Goal: Task Accomplishment & Management: Complete application form

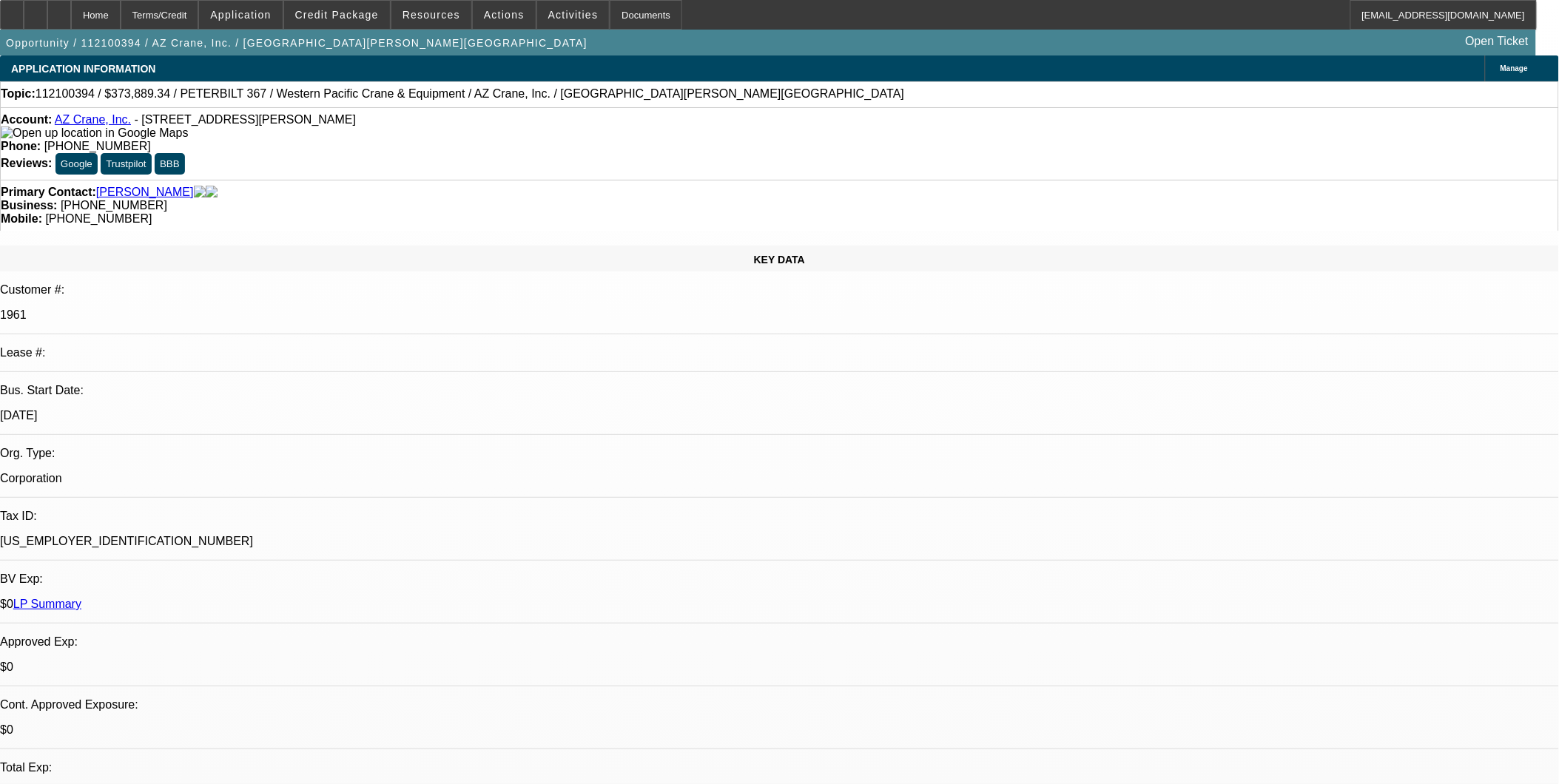
select select "0.2"
select select "0"
select select "0.2"
select select "0"
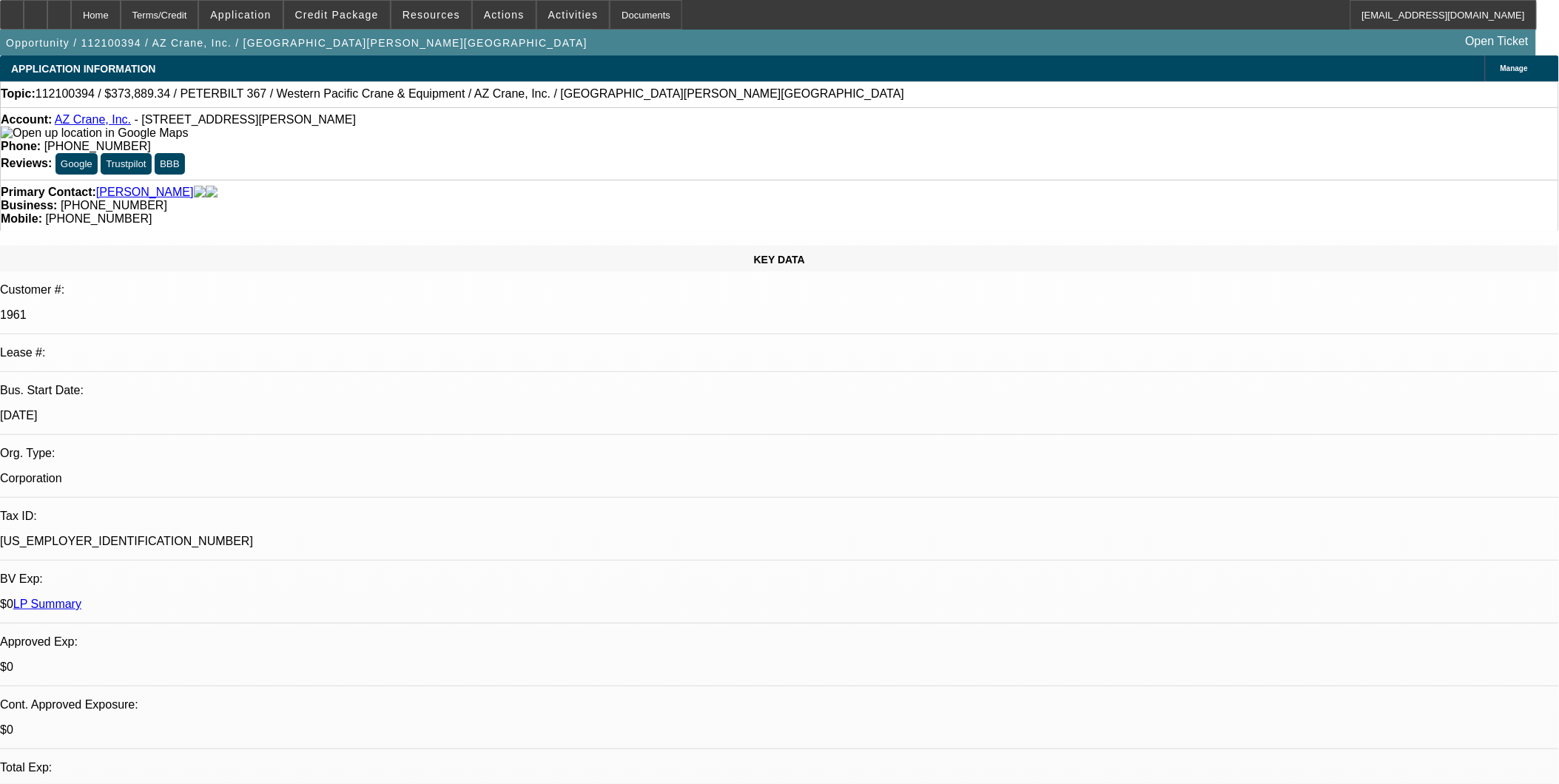
select select "0"
select select "0.2"
select select "0"
select select "0.2"
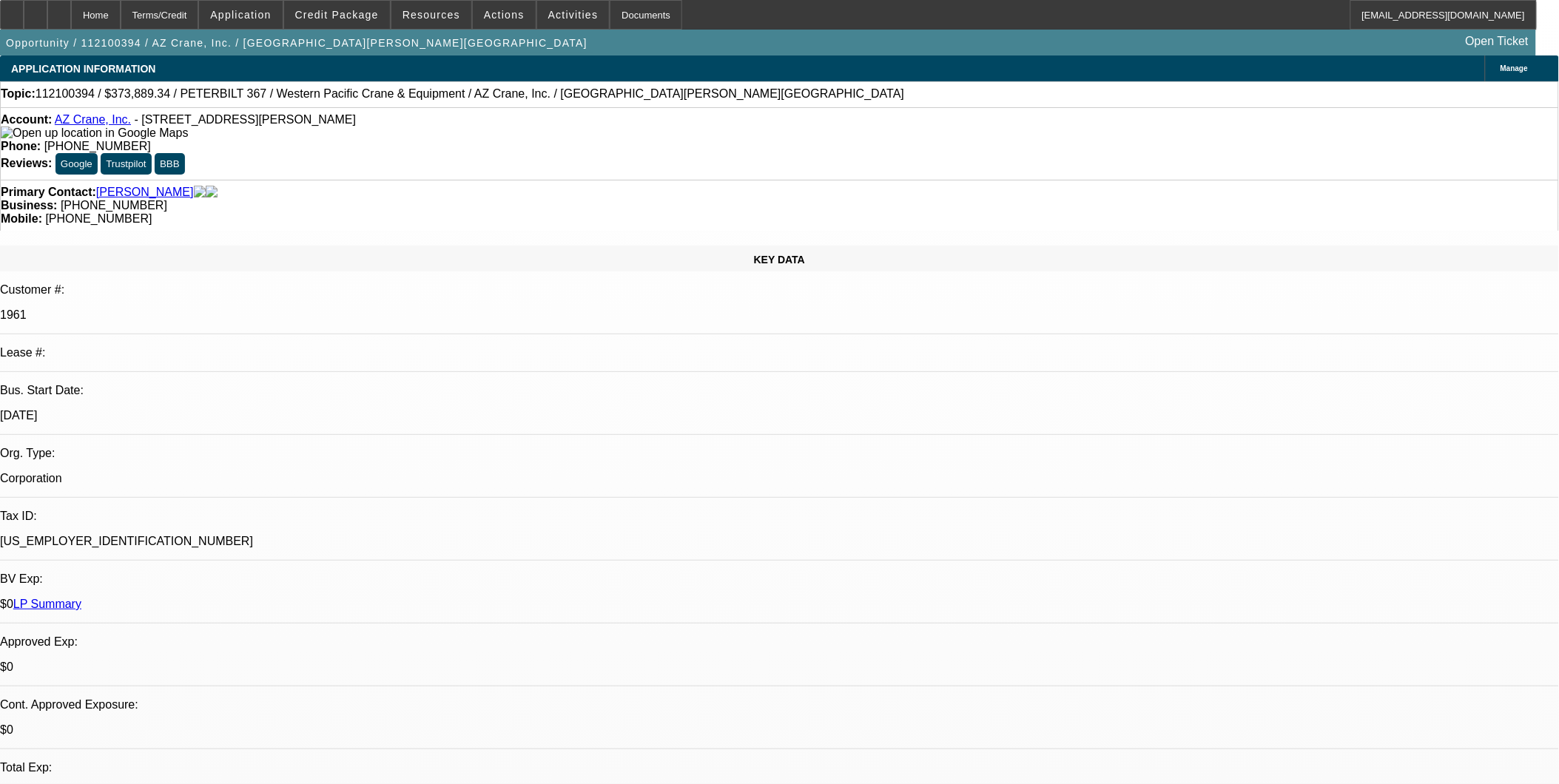
select select "2"
select select "0.2"
select select "1"
select select "2"
select select "6"
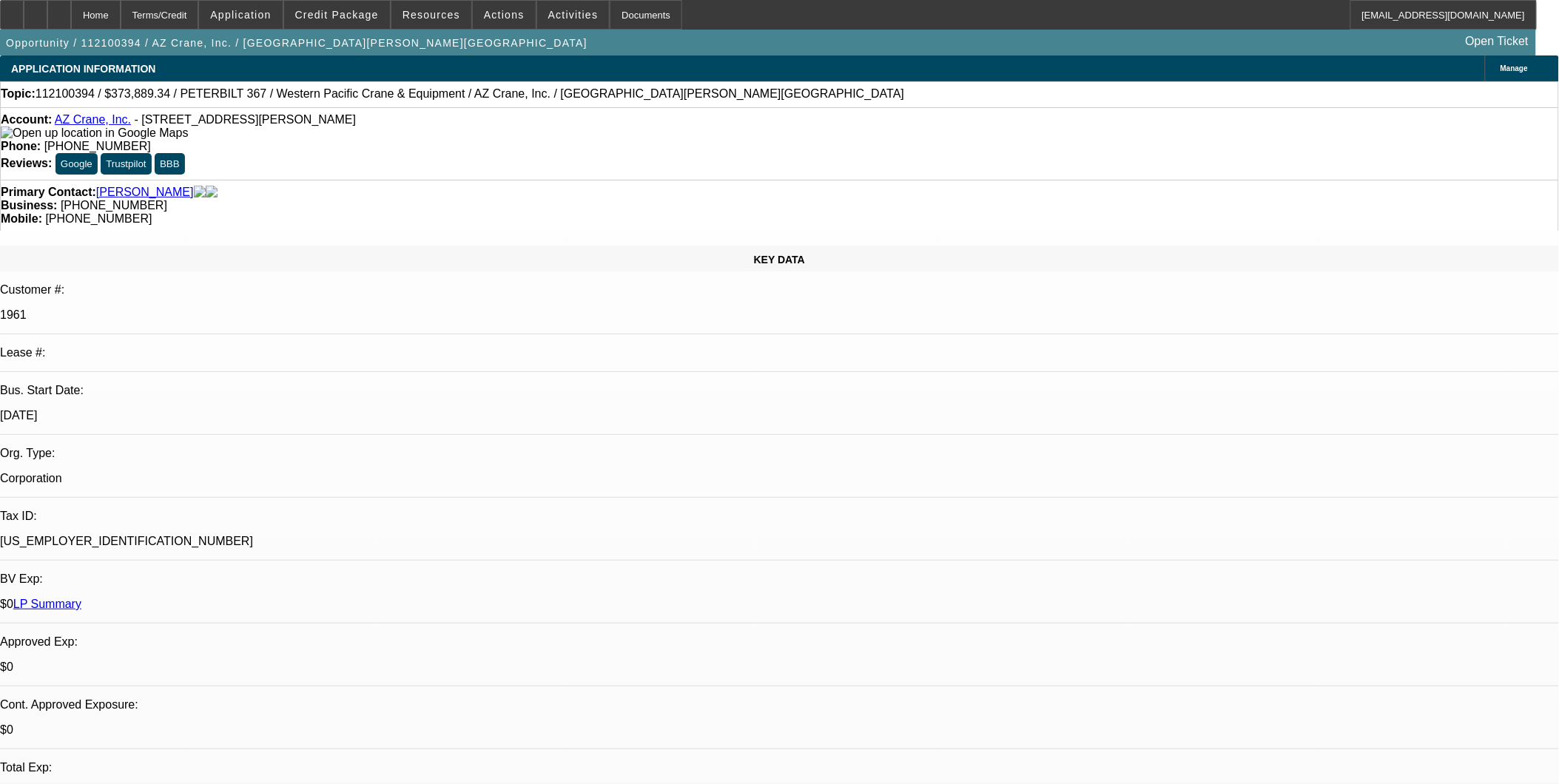
select select "1"
select select "2"
select select "6"
select select "1"
select select "2"
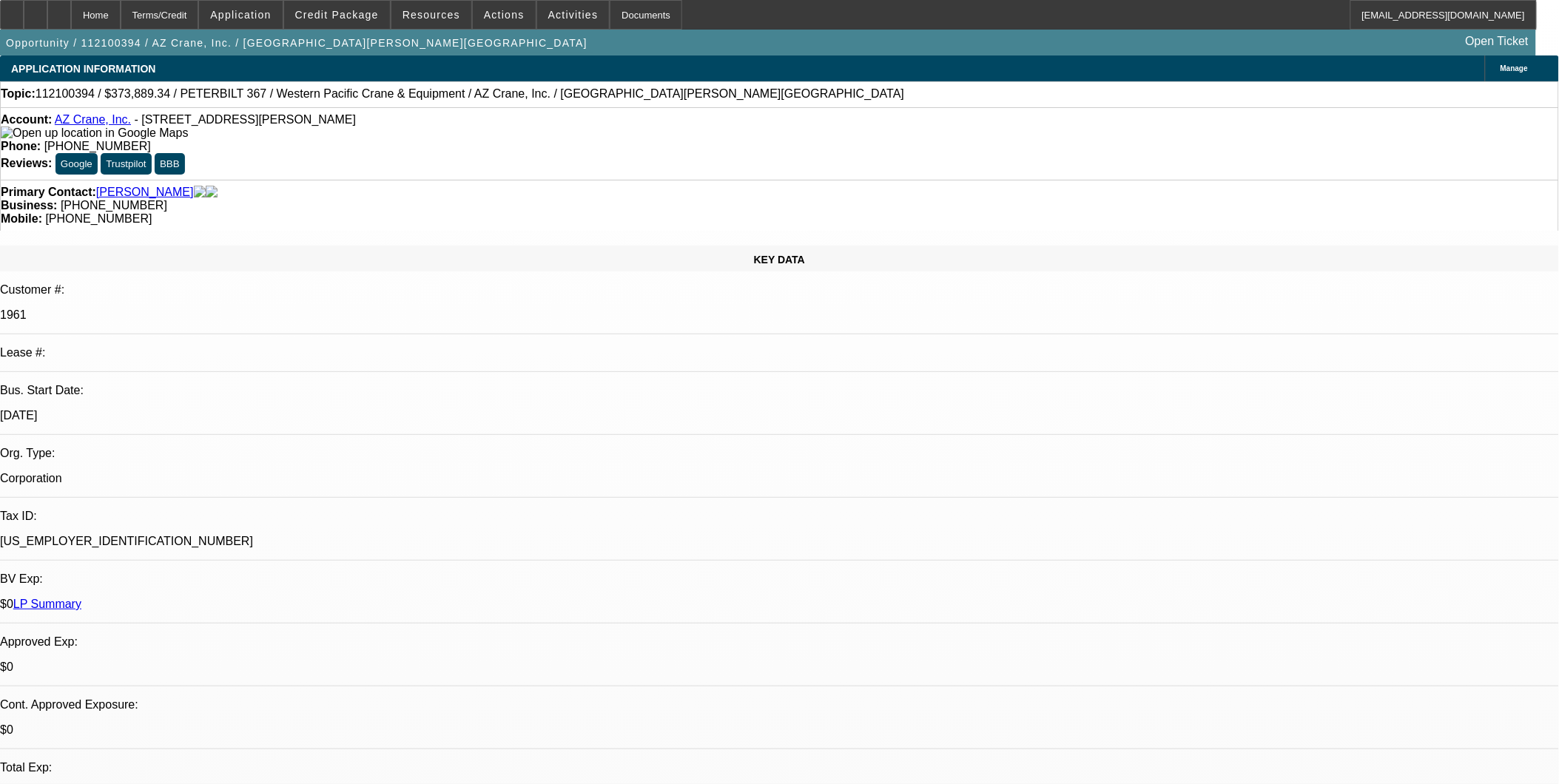
select select "6"
select select "1"
select select "2"
select select "17"
select select "0.2"
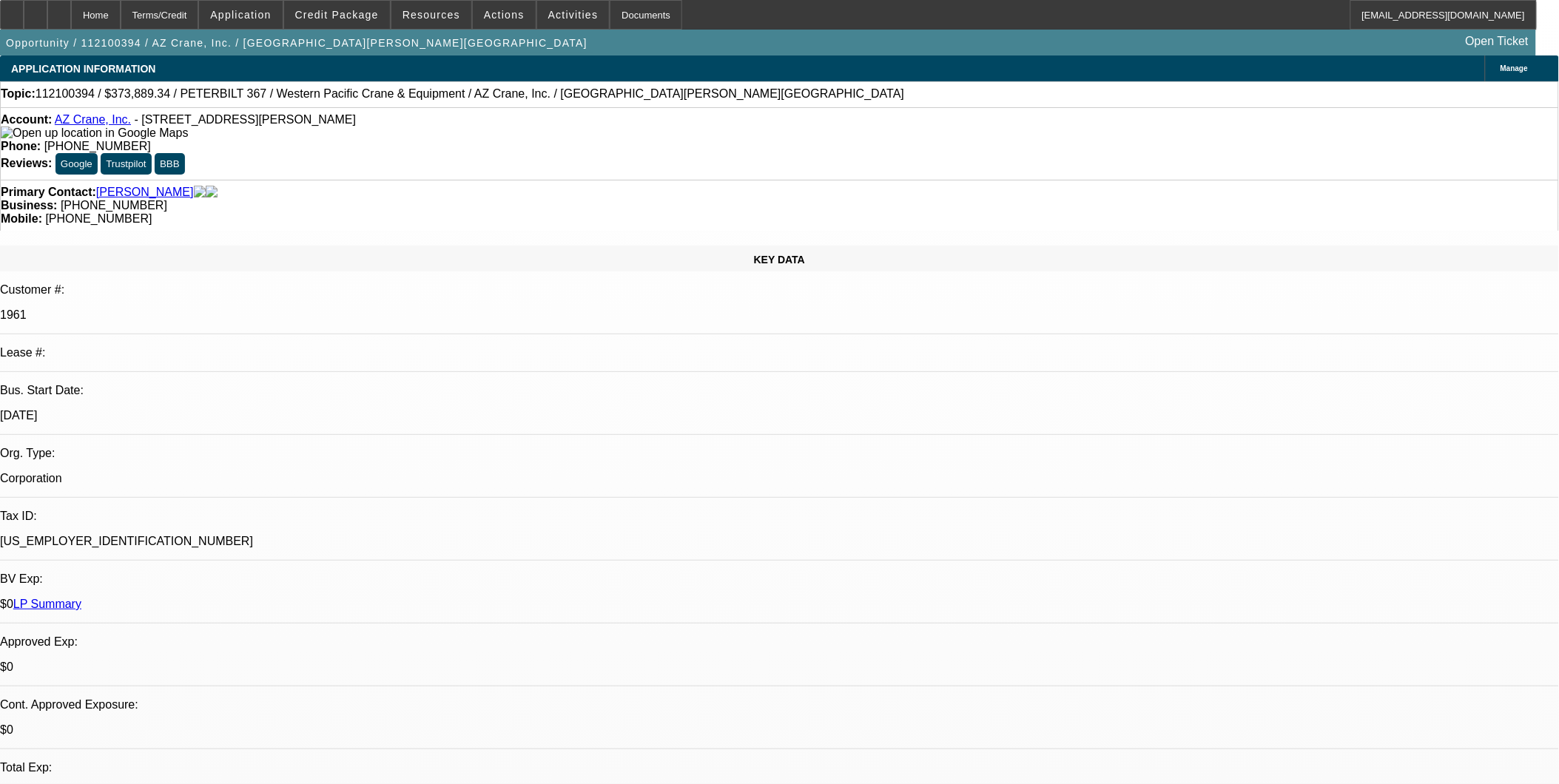
select select "0"
select select "0.2"
select select "0"
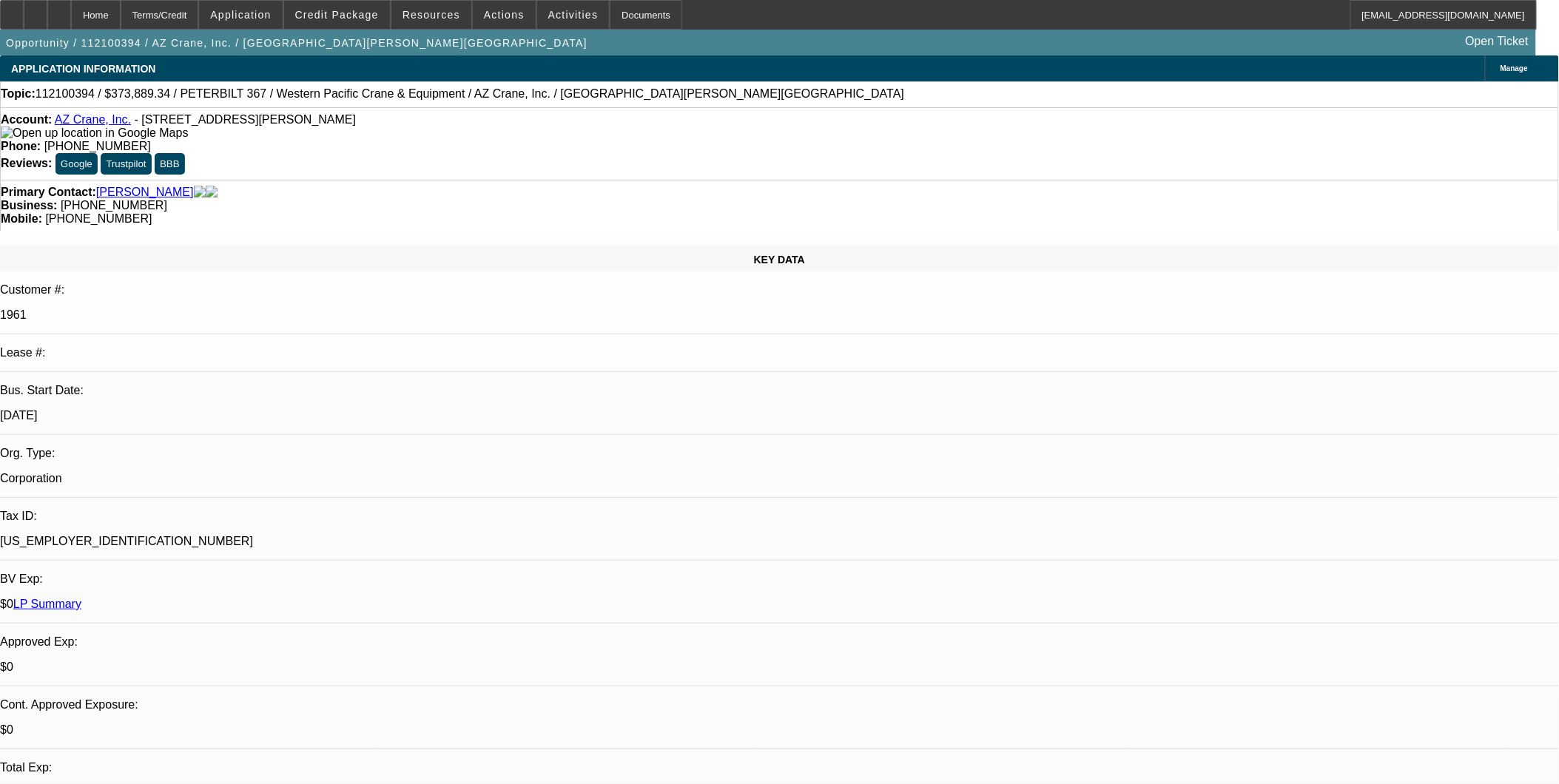
select select "0.2"
select select "0"
select select "0.2"
select select "2"
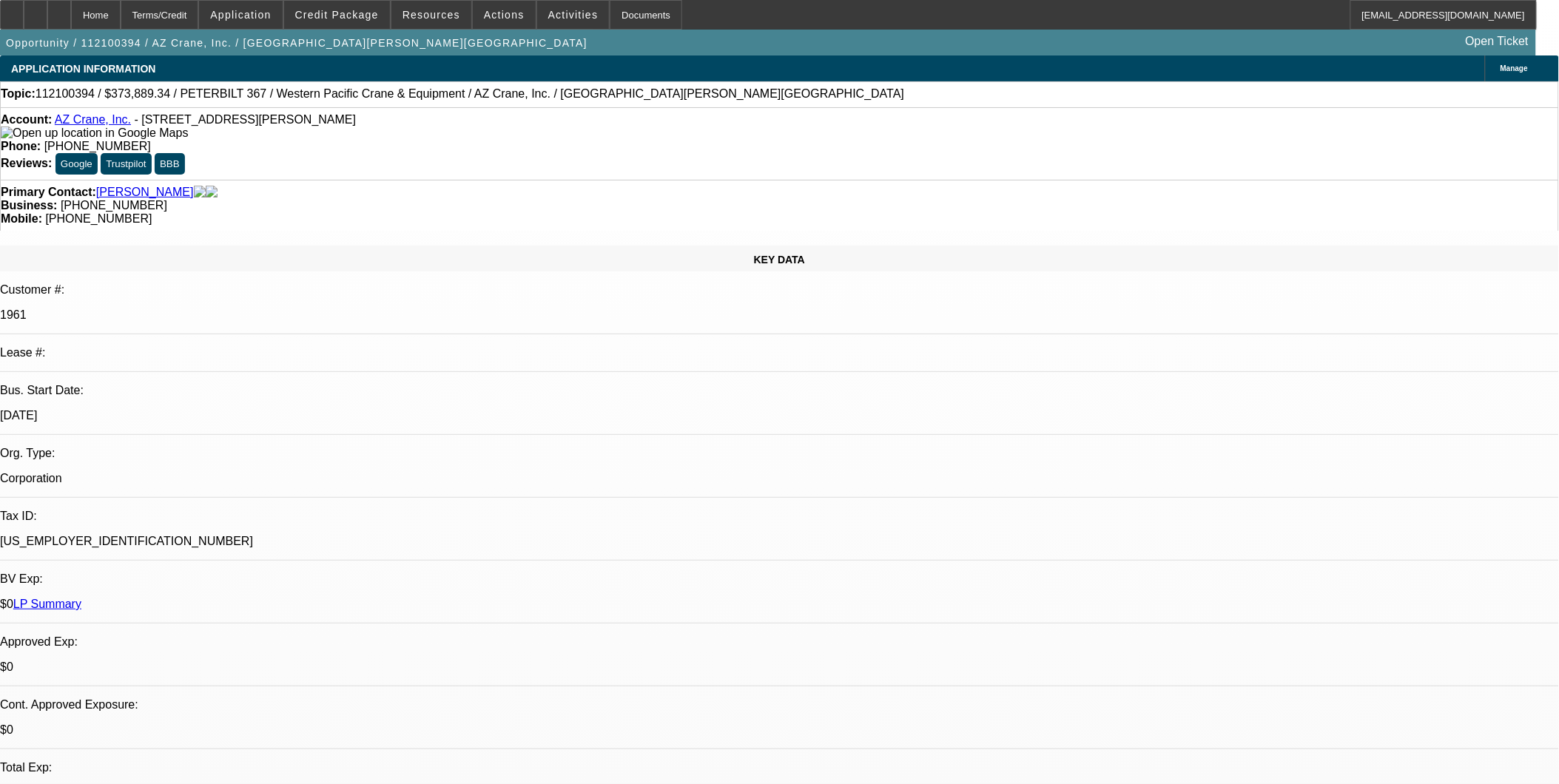
select select "0.2"
select select "1"
select select "2"
select select "6"
select select "1"
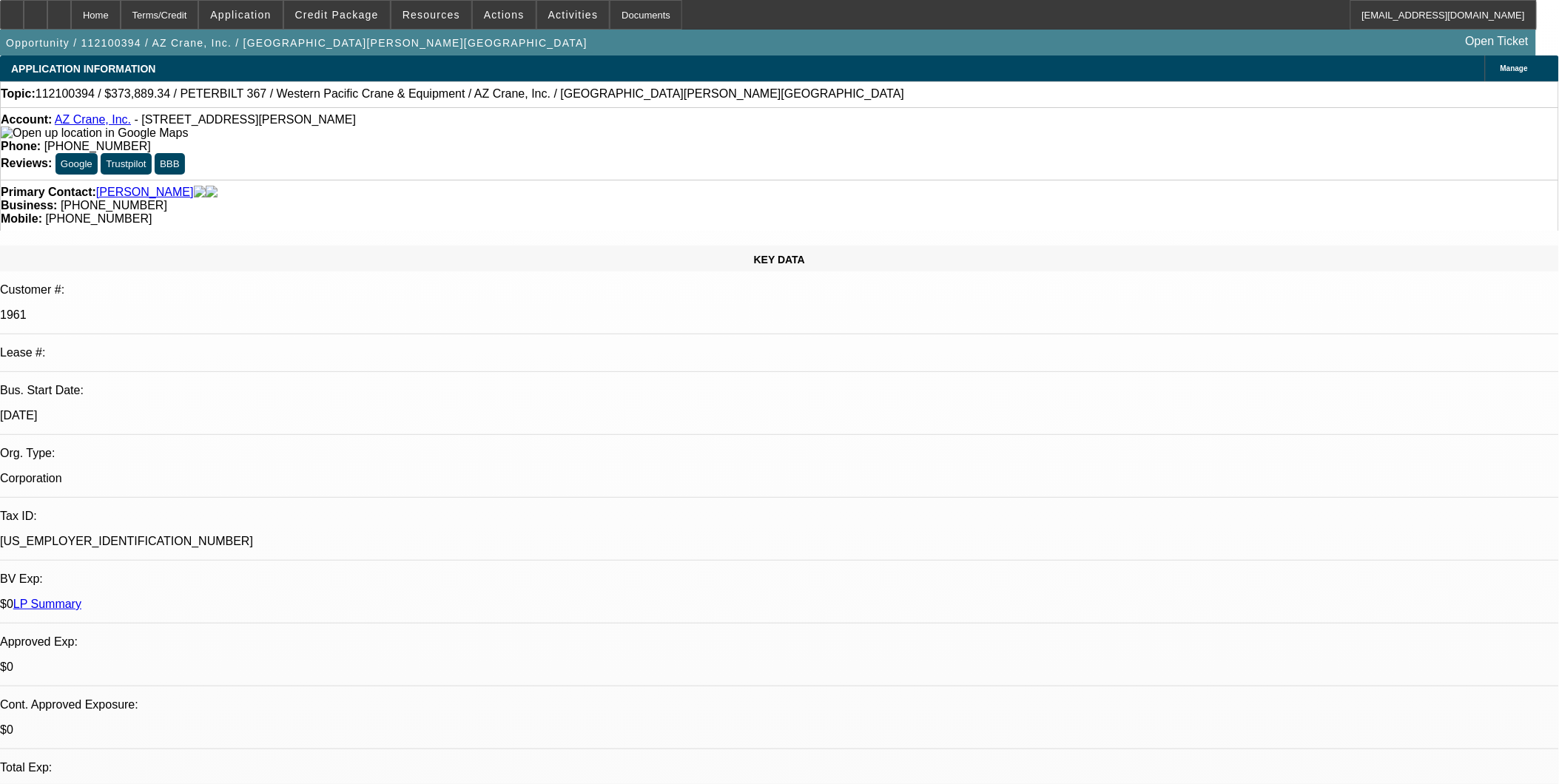
select select "2"
select select "6"
select select "1"
select select "2"
select select "6"
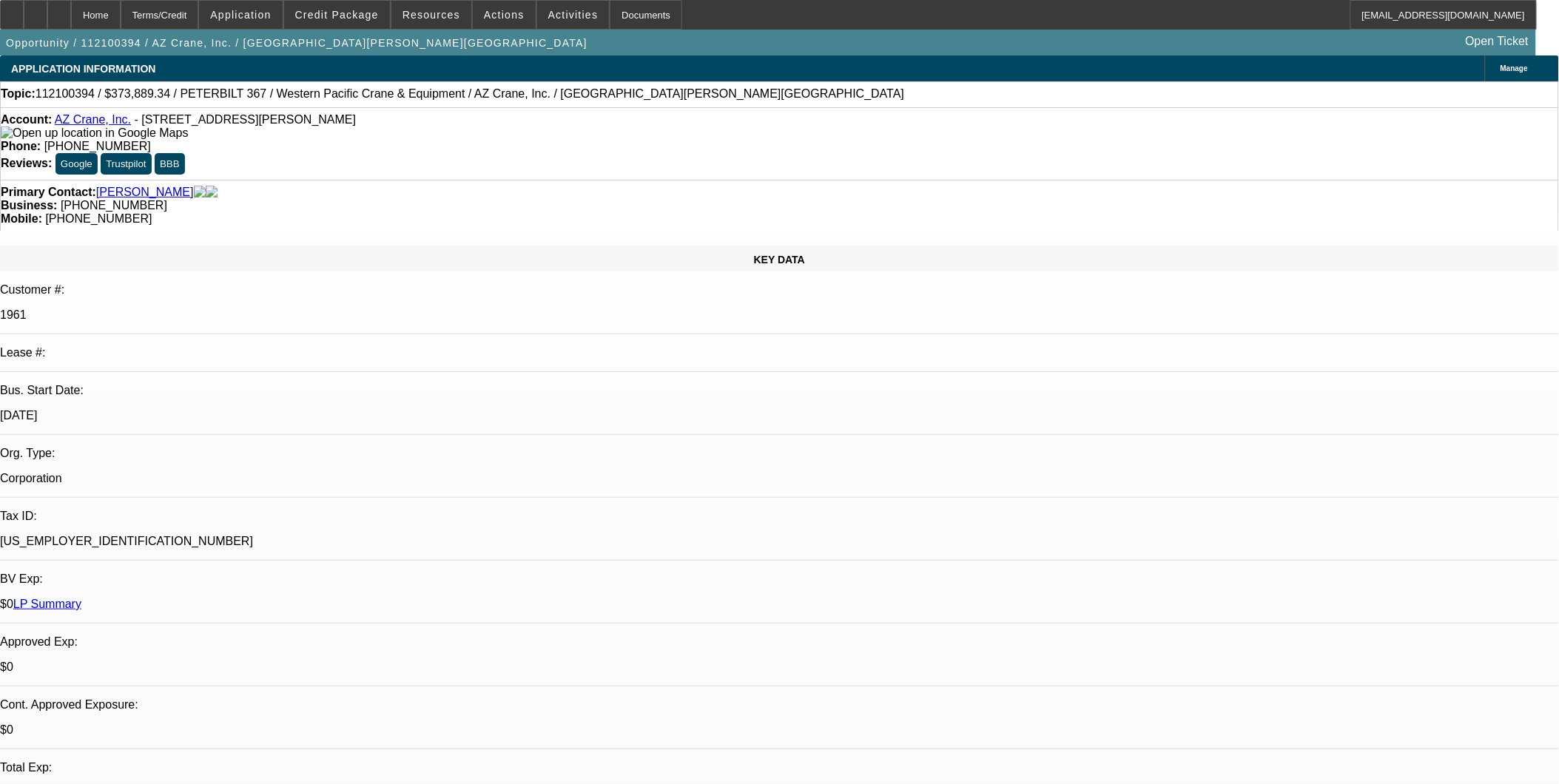
select select "1"
select select "2"
select select "17"
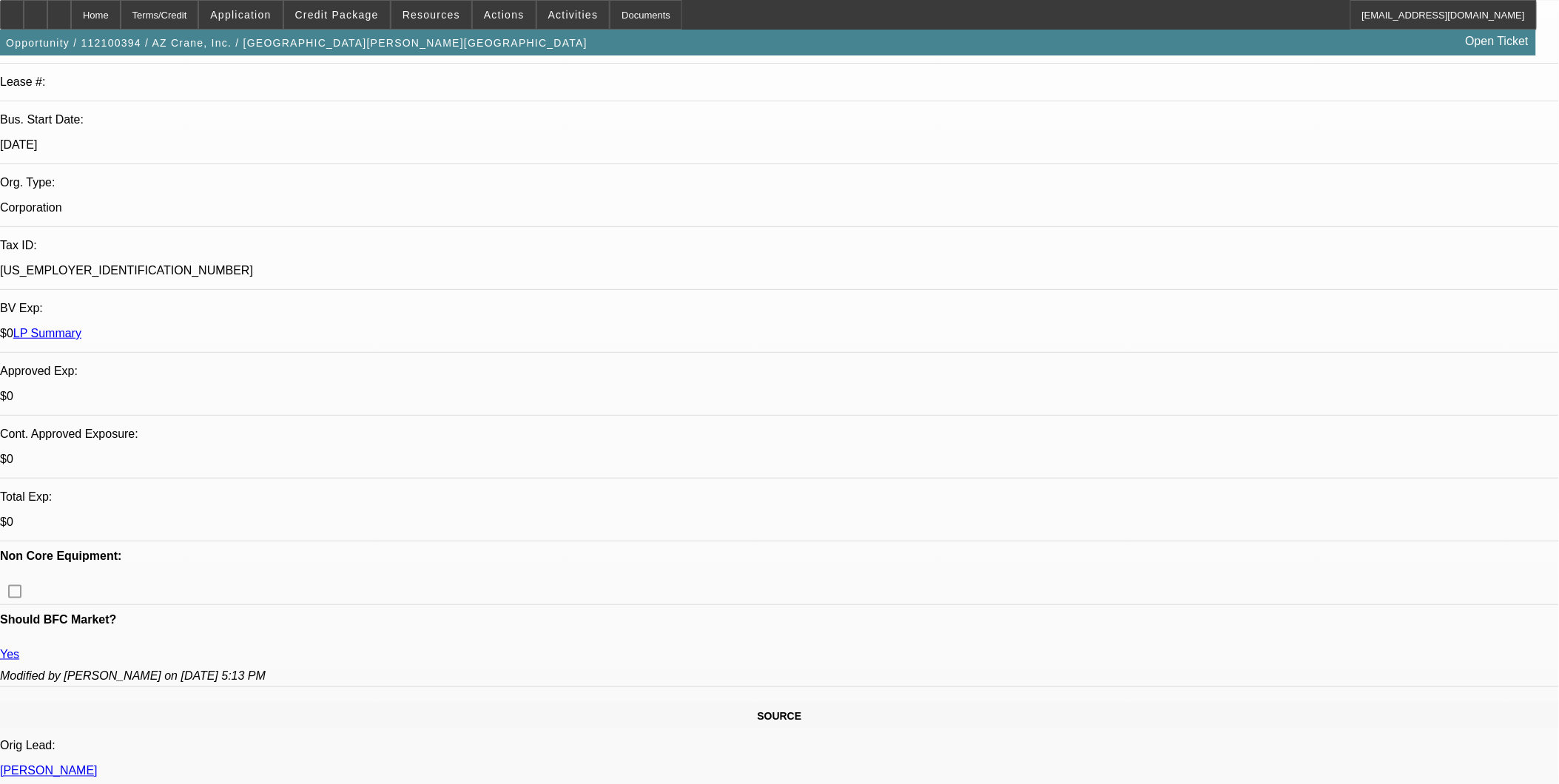
scroll to position [493, 0]
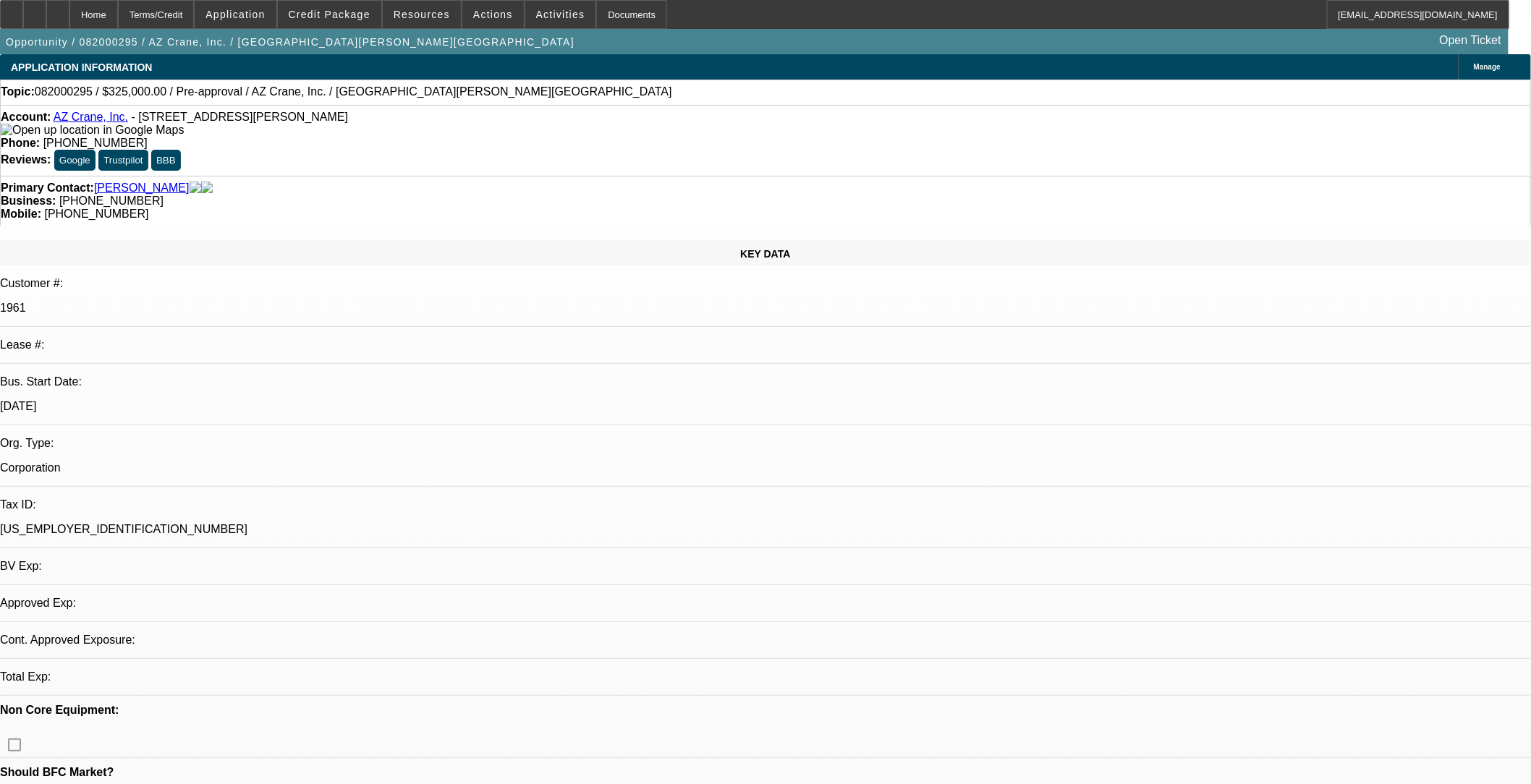
select select "0"
select select "2"
select select "0.1"
select select "1"
select select "2"
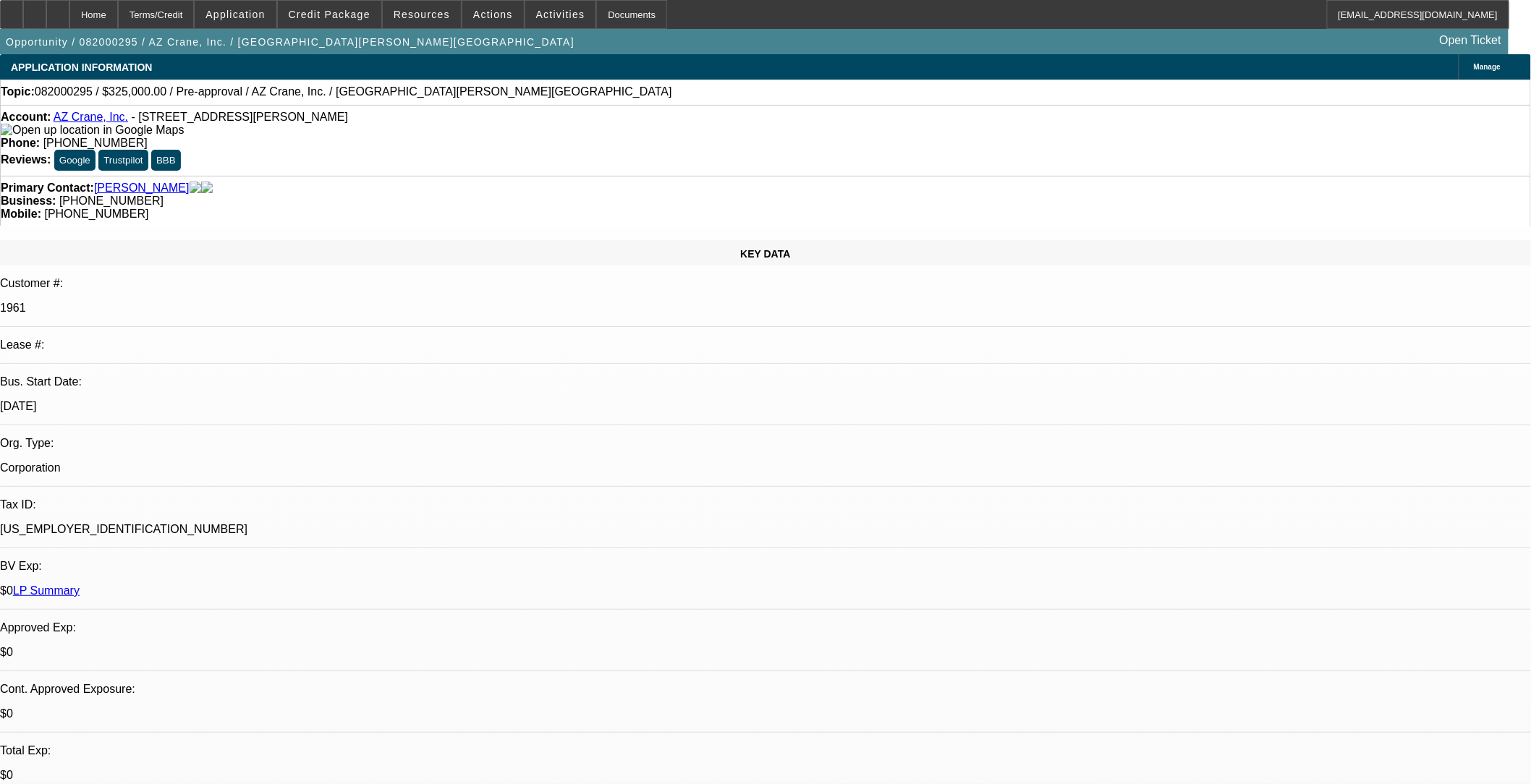
select select
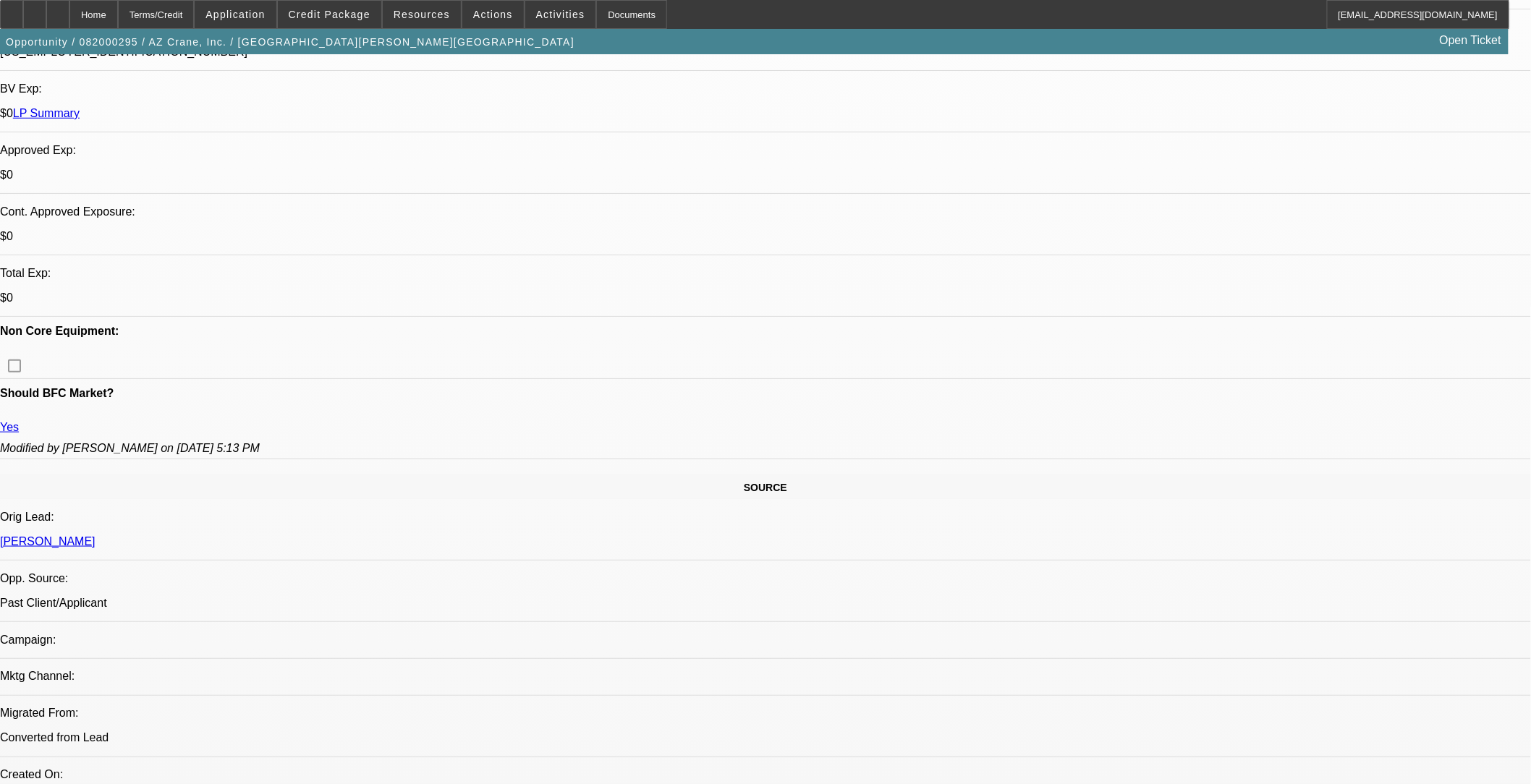
scroll to position [482, 0]
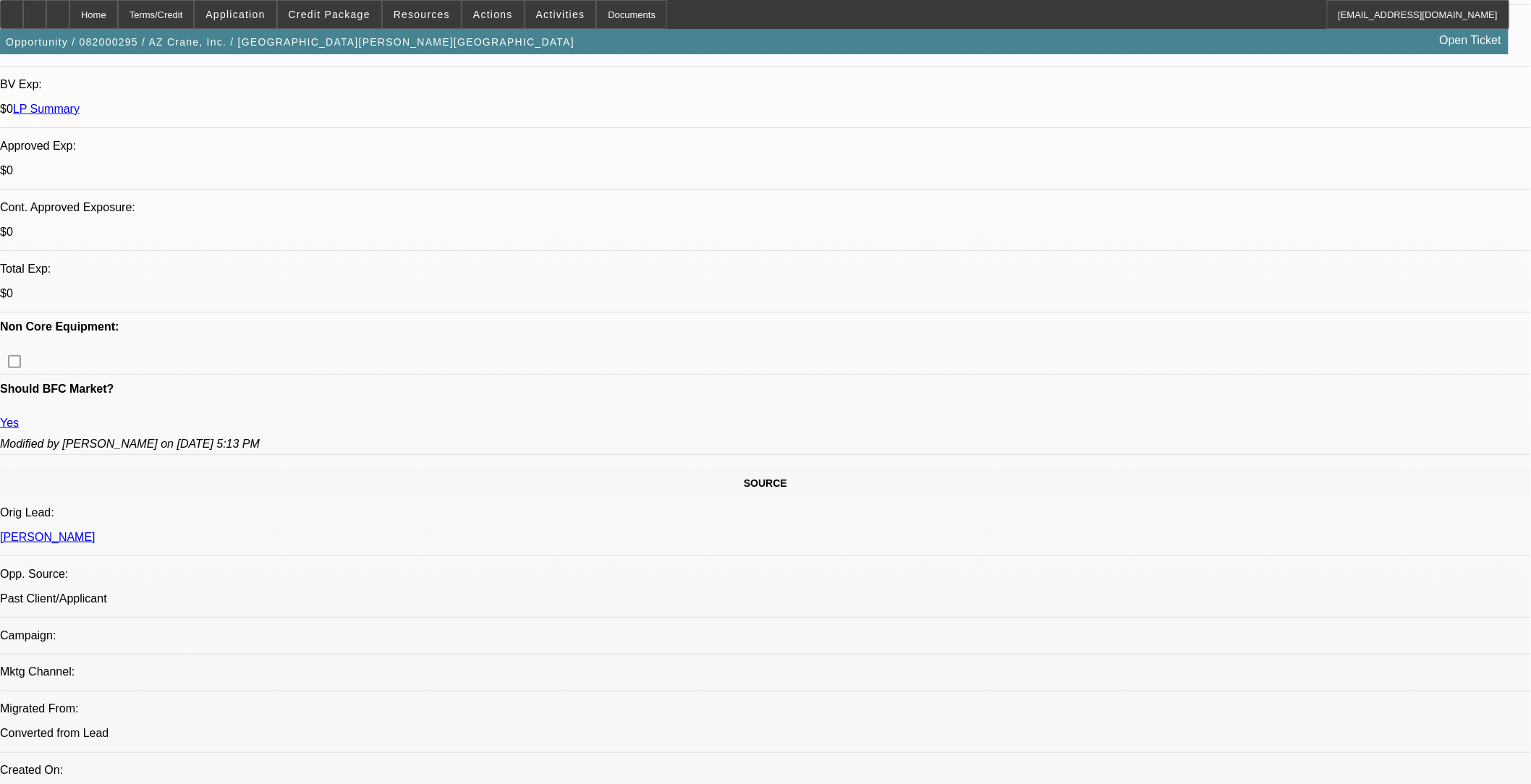
click at [346, 12] on span "Credit Package" at bounding box center [329, 14] width 81 height 11
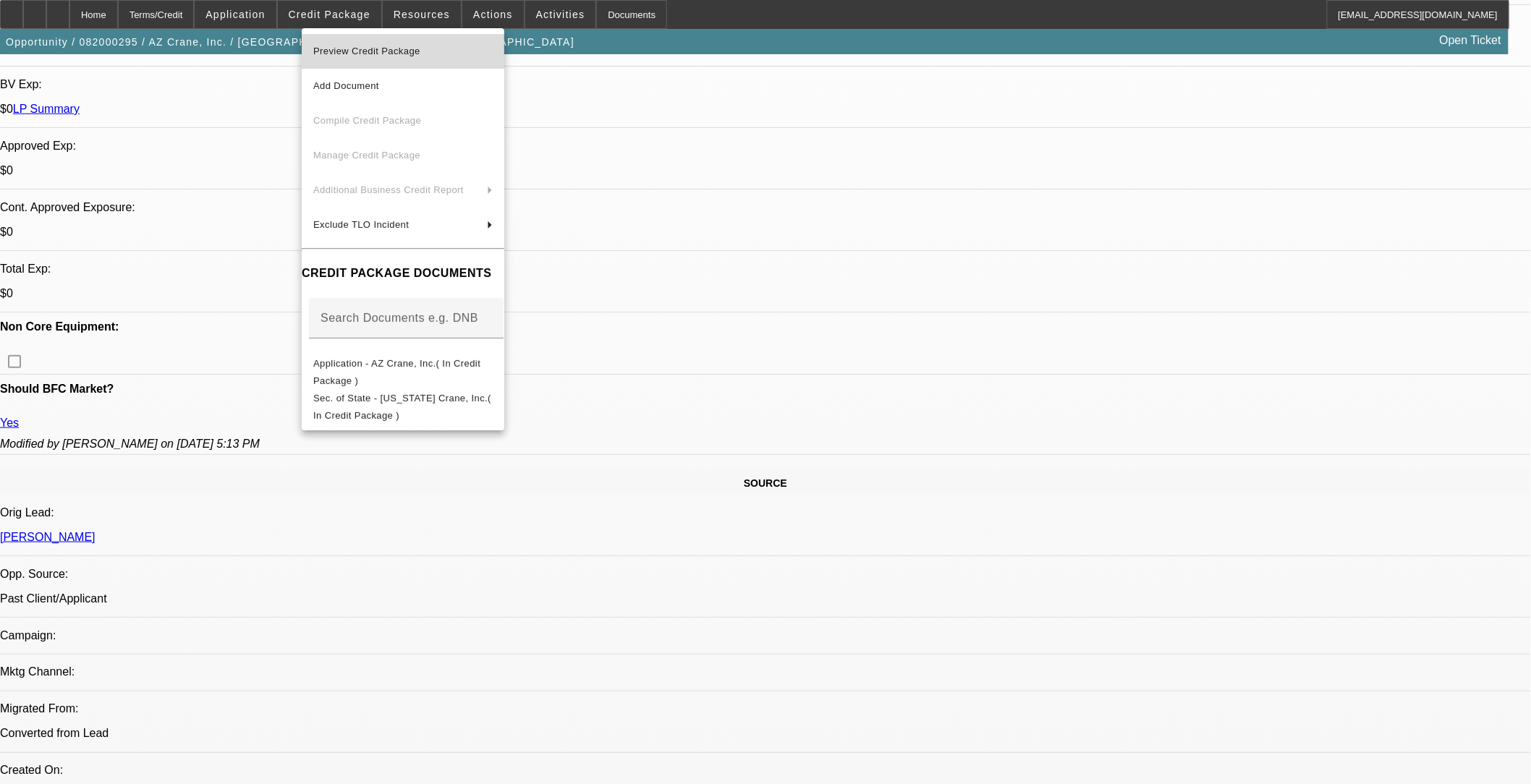
click at [372, 52] on span "Preview Credit Package" at bounding box center [366, 51] width 107 height 10
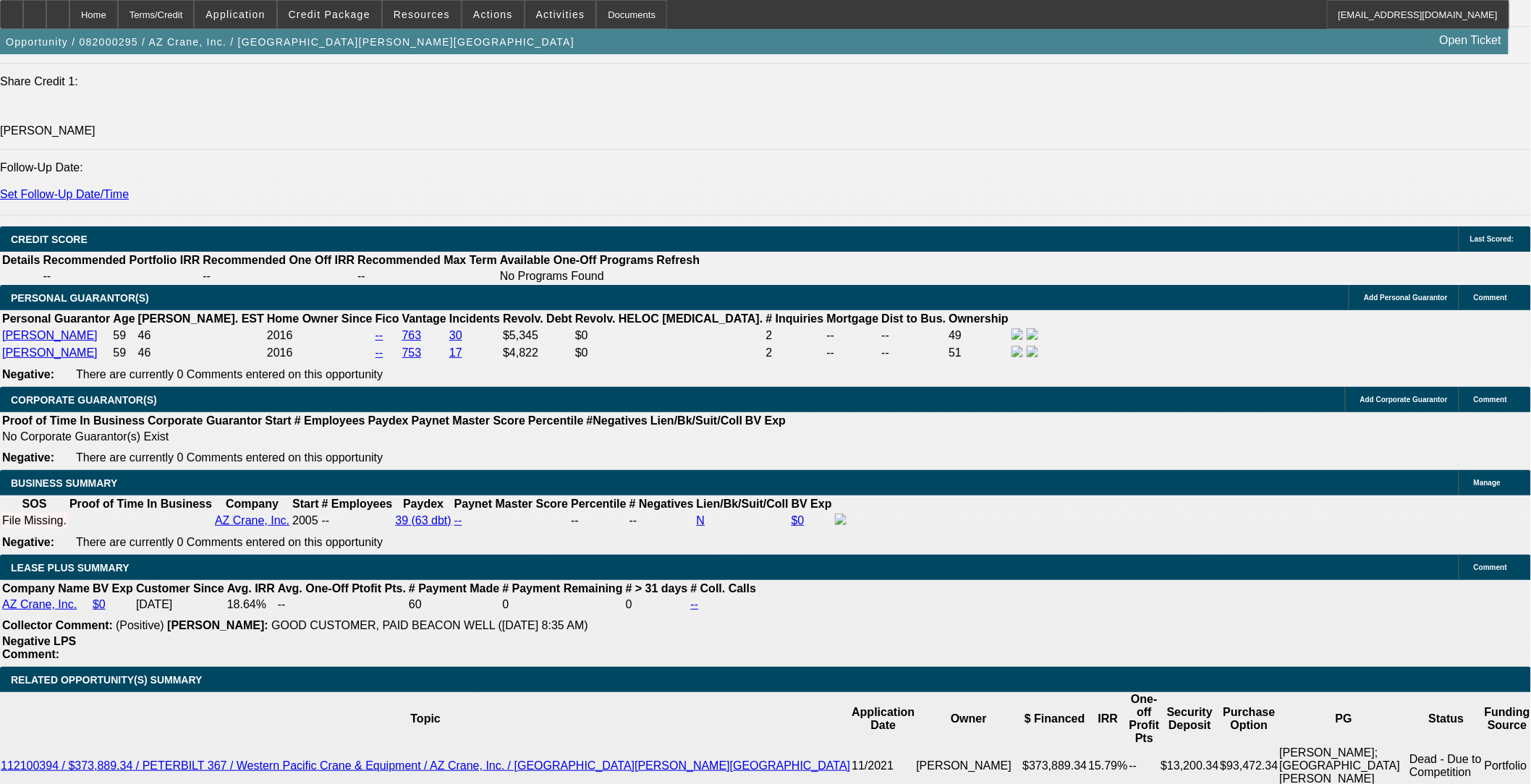
scroll to position [2009, 0]
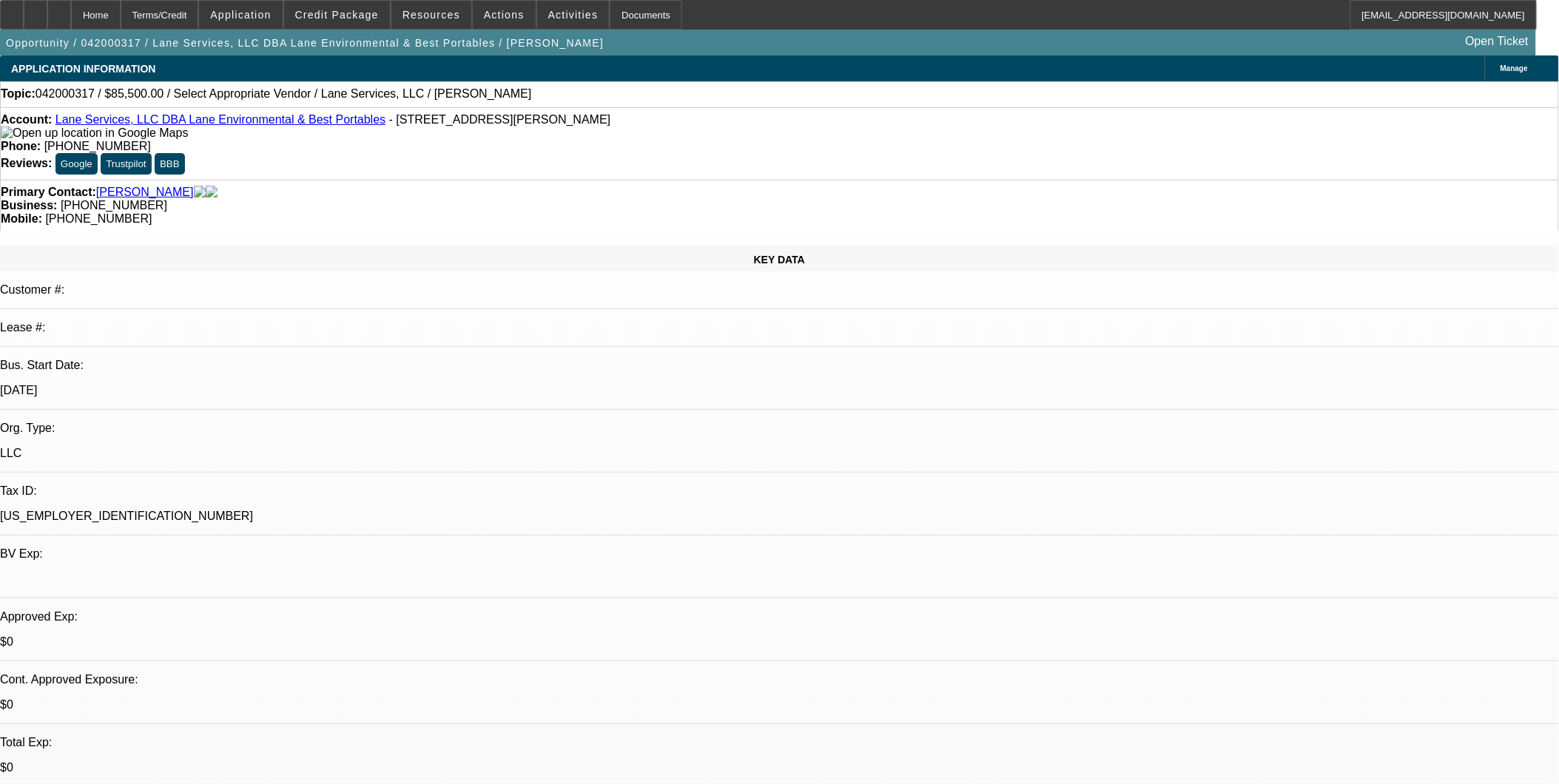
select select "0"
select select "2"
select select "0.1"
select select "1"
select select "2"
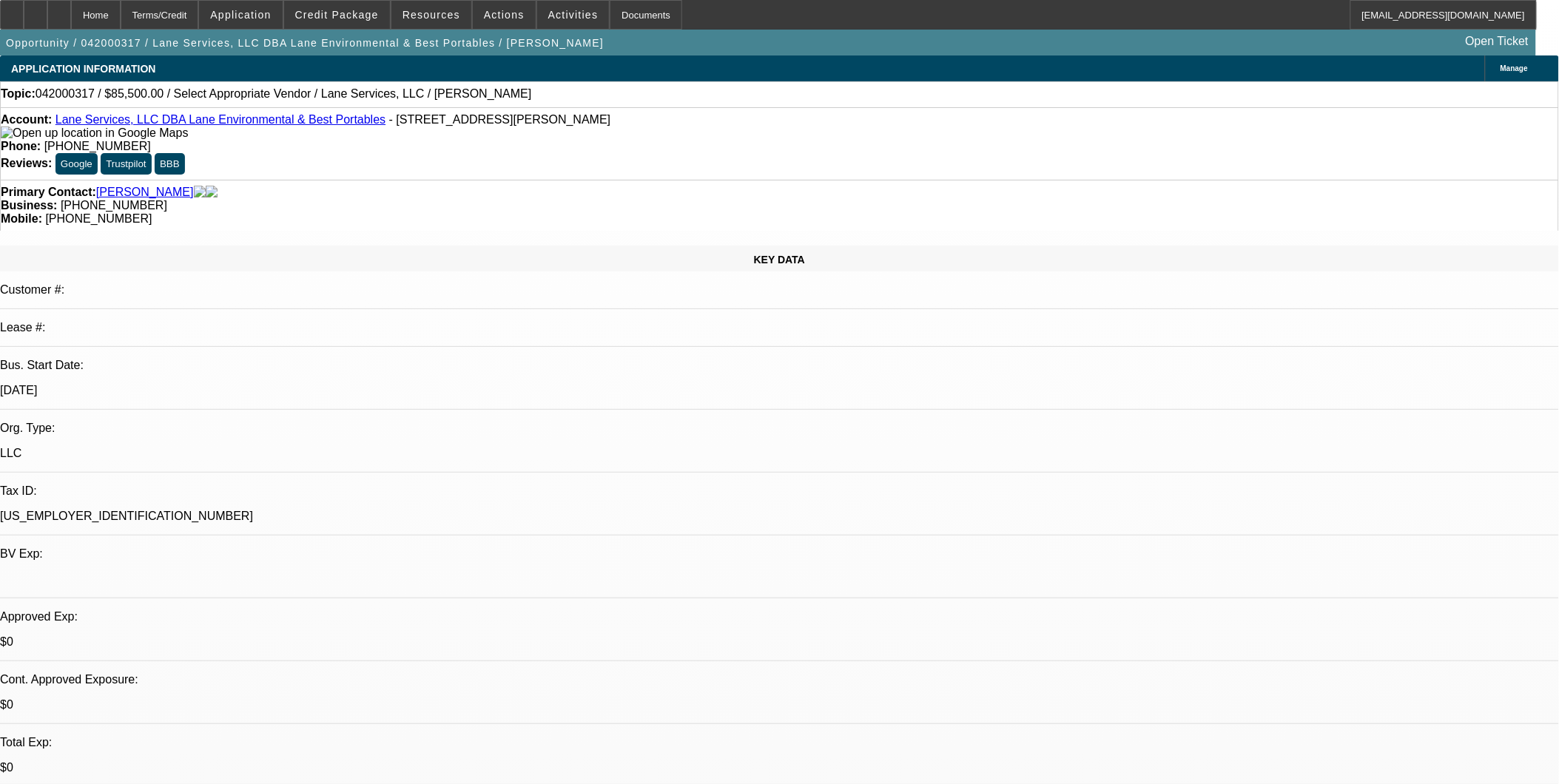
select select
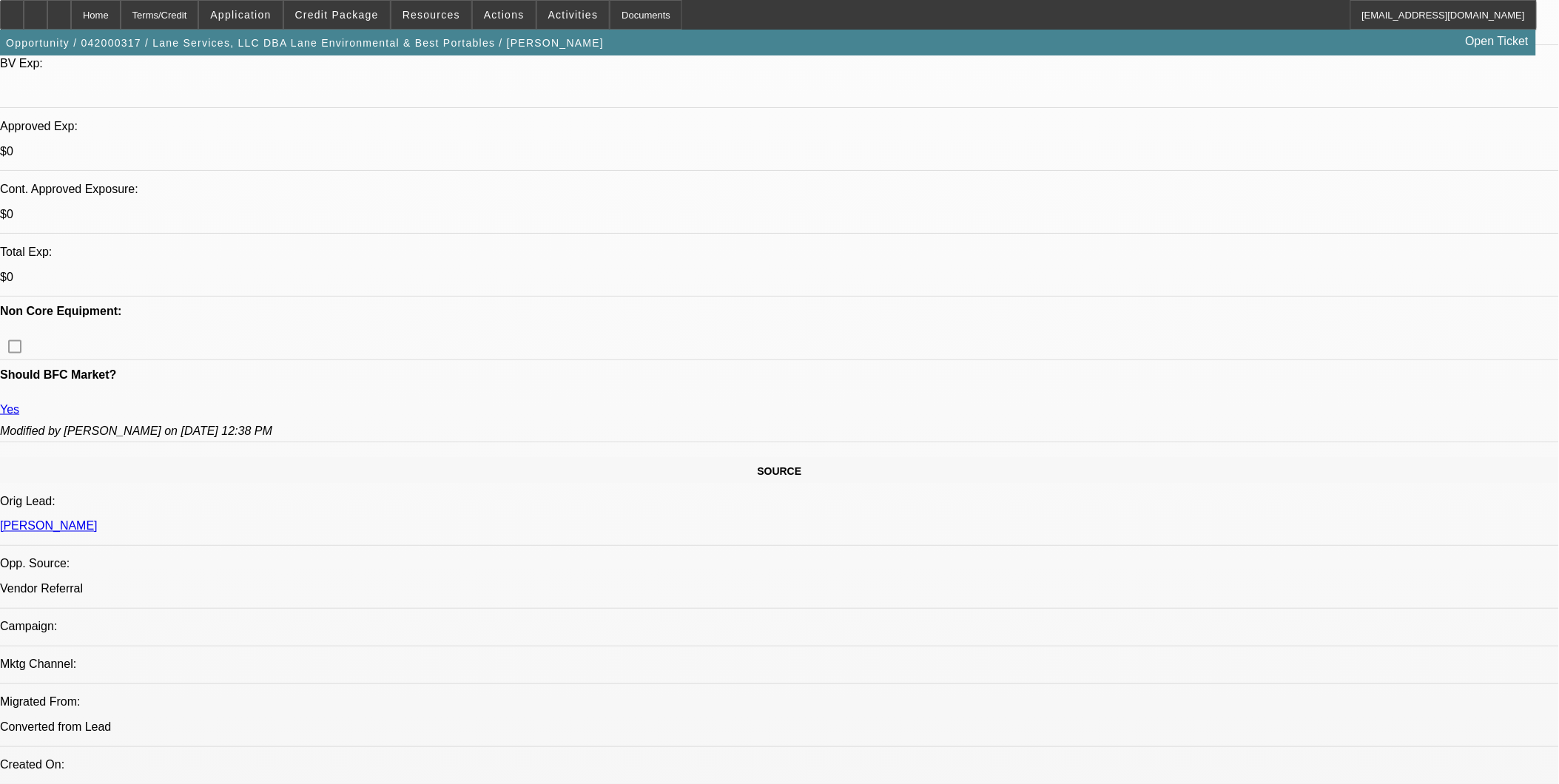
scroll to position [493, 0]
